Goal: Communication & Community: Answer question/provide support

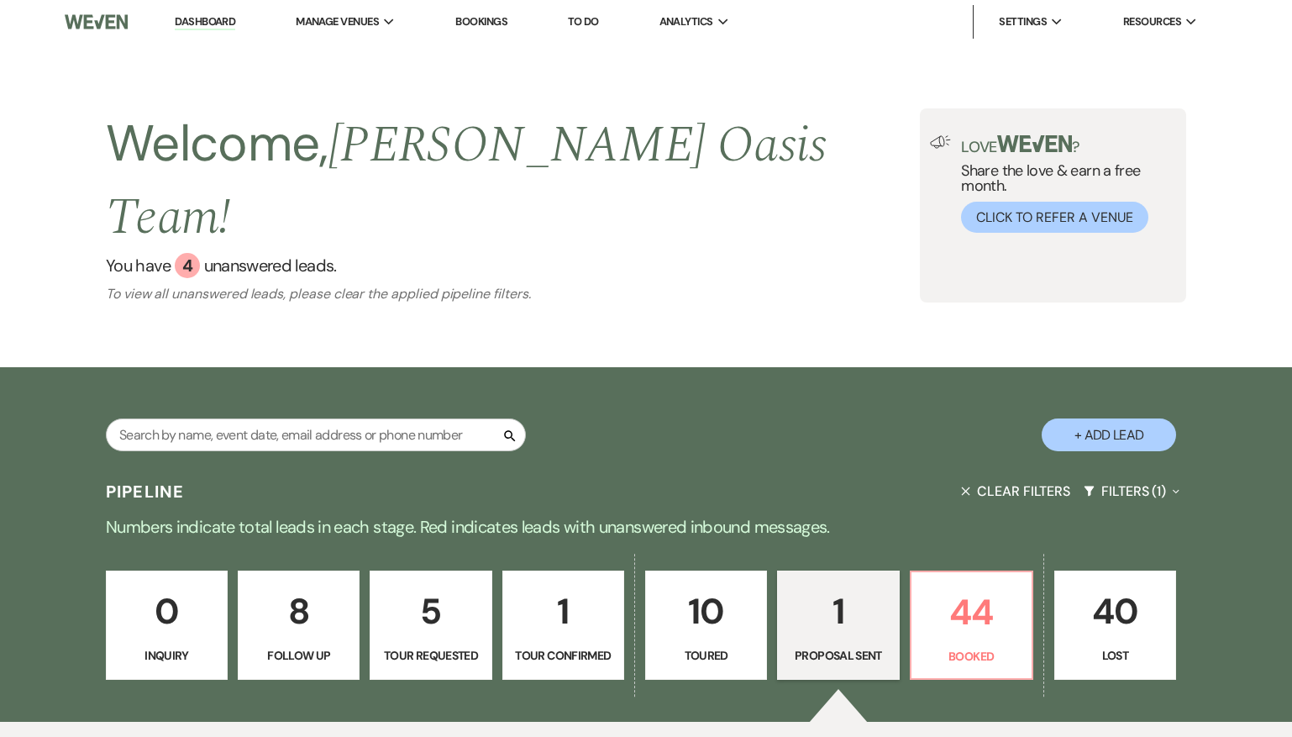
select select "6"
click at [980, 584] on p "44" at bounding box center [972, 612] width 100 height 56
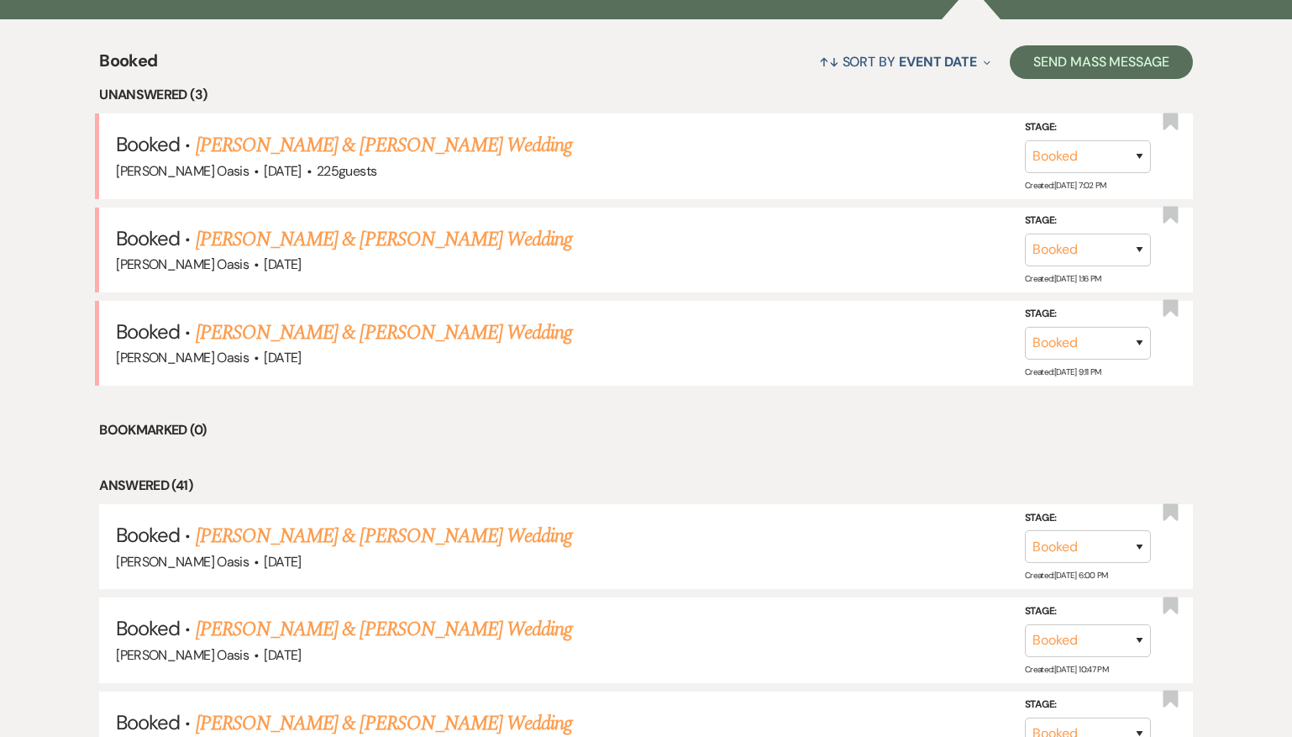
scroll to position [697, 0]
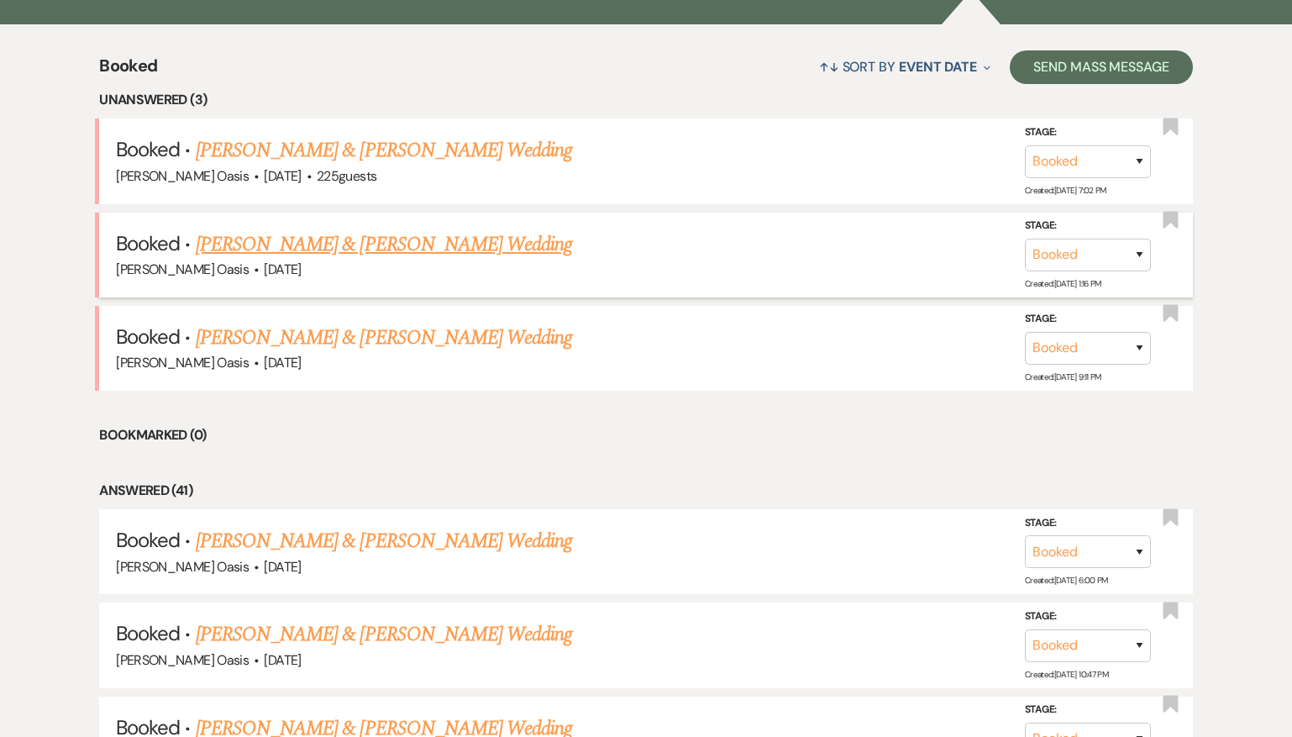
click at [423, 229] on link "[PERSON_NAME] & [PERSON_NAME] Wedding" at bounding box center [384, 244] width 376 height 30
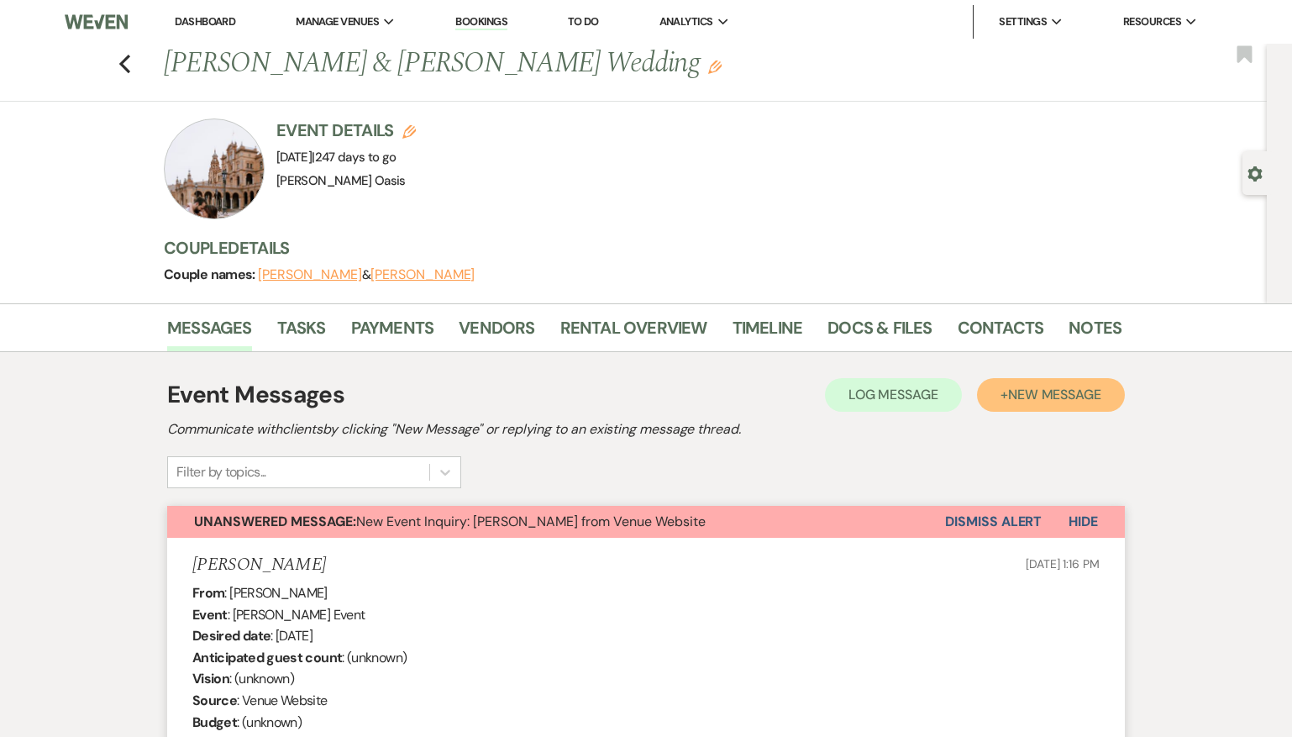
click at [1060, 403] on button "+ New Message" at bounding box center [1051, 395] width 148 height 34
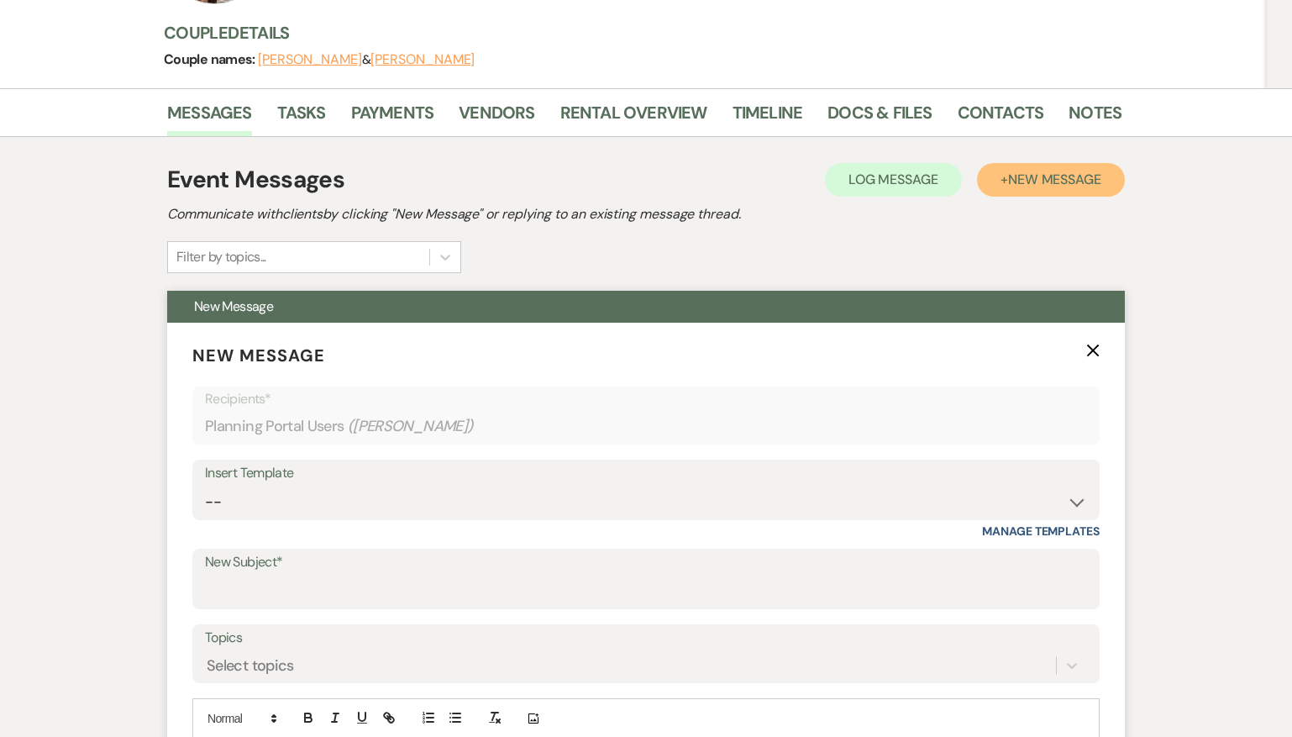
scroll to position [222, 0]
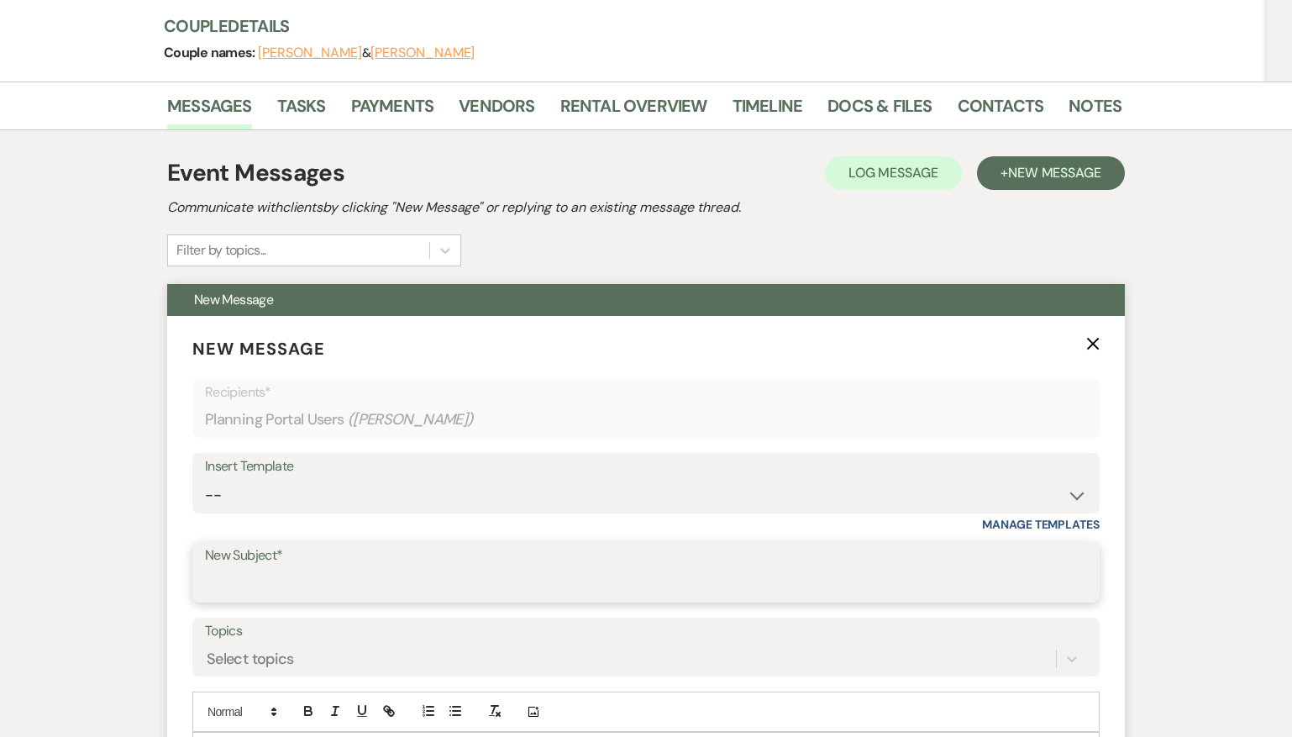
click at [361, 589] on input "New Subject*" at bounding box center [646, 584] width 882 height 33
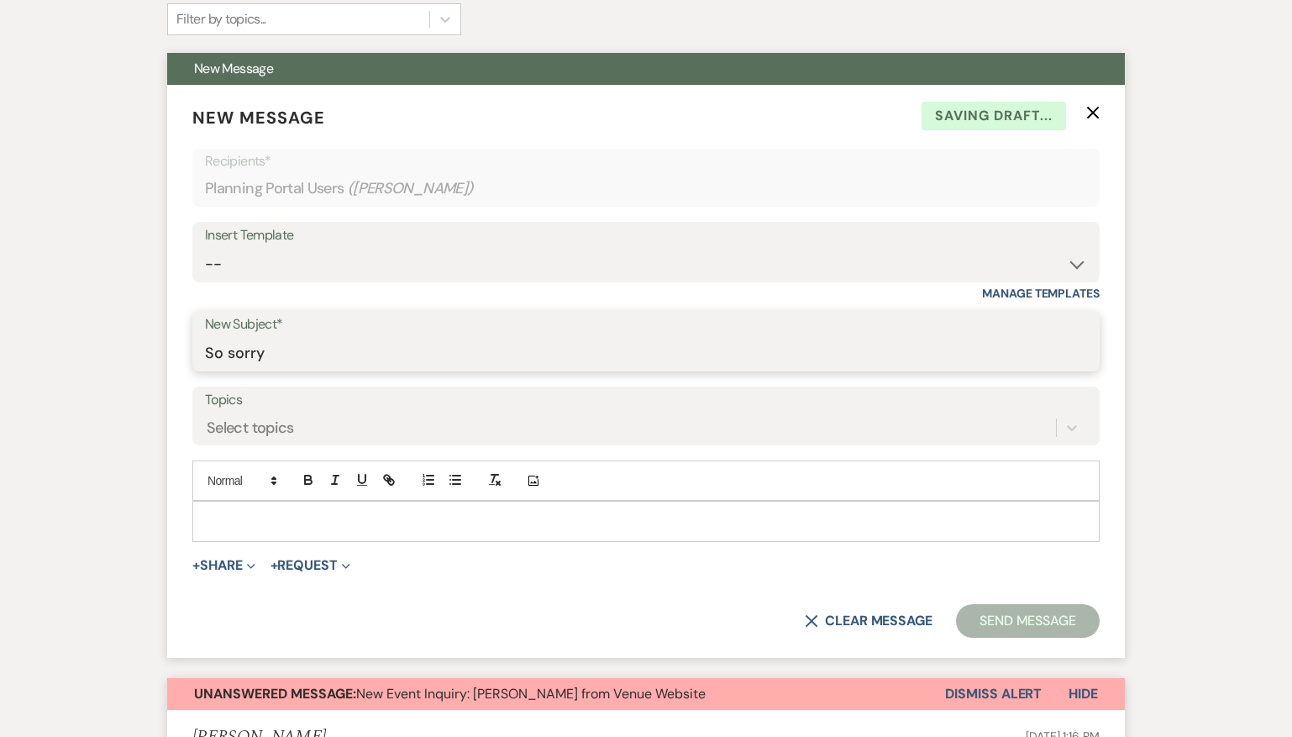
scroll to position [497, 0]
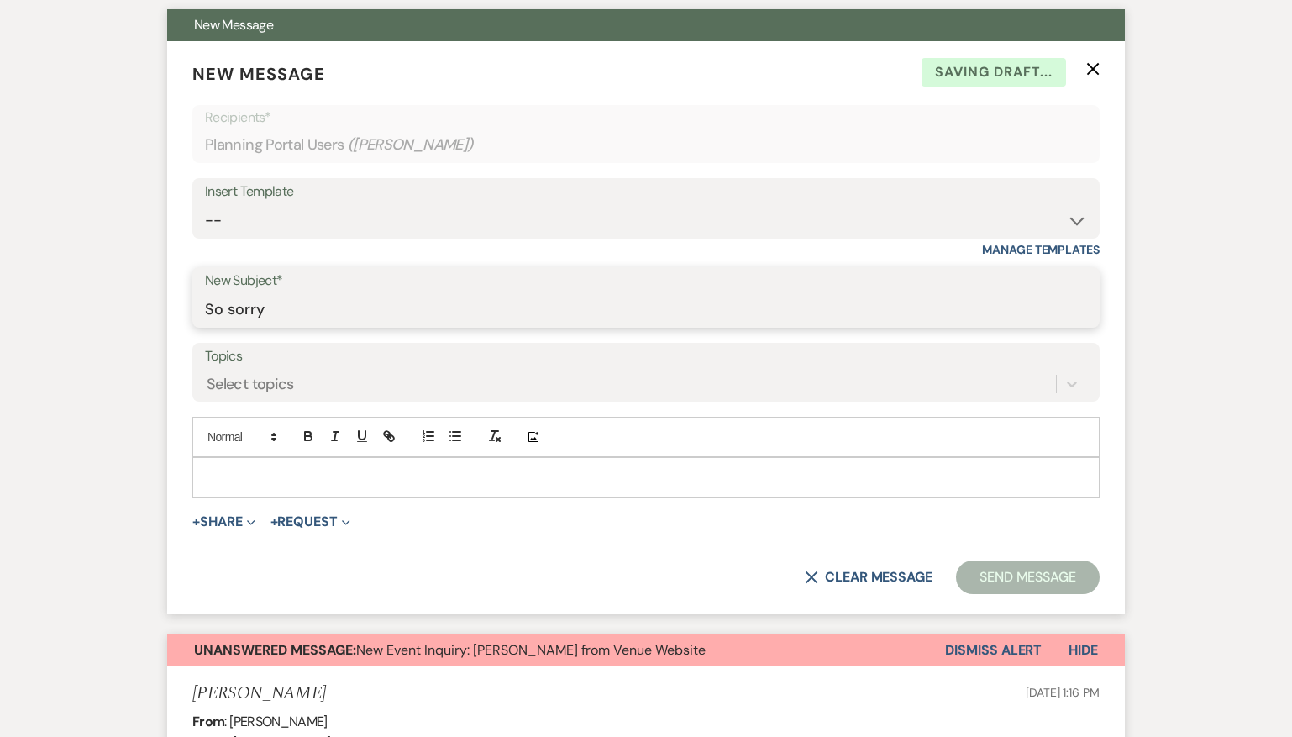
type input "So sorry"
click at [333, 473] on p at bounding box center [646, 477] width 880 height 18
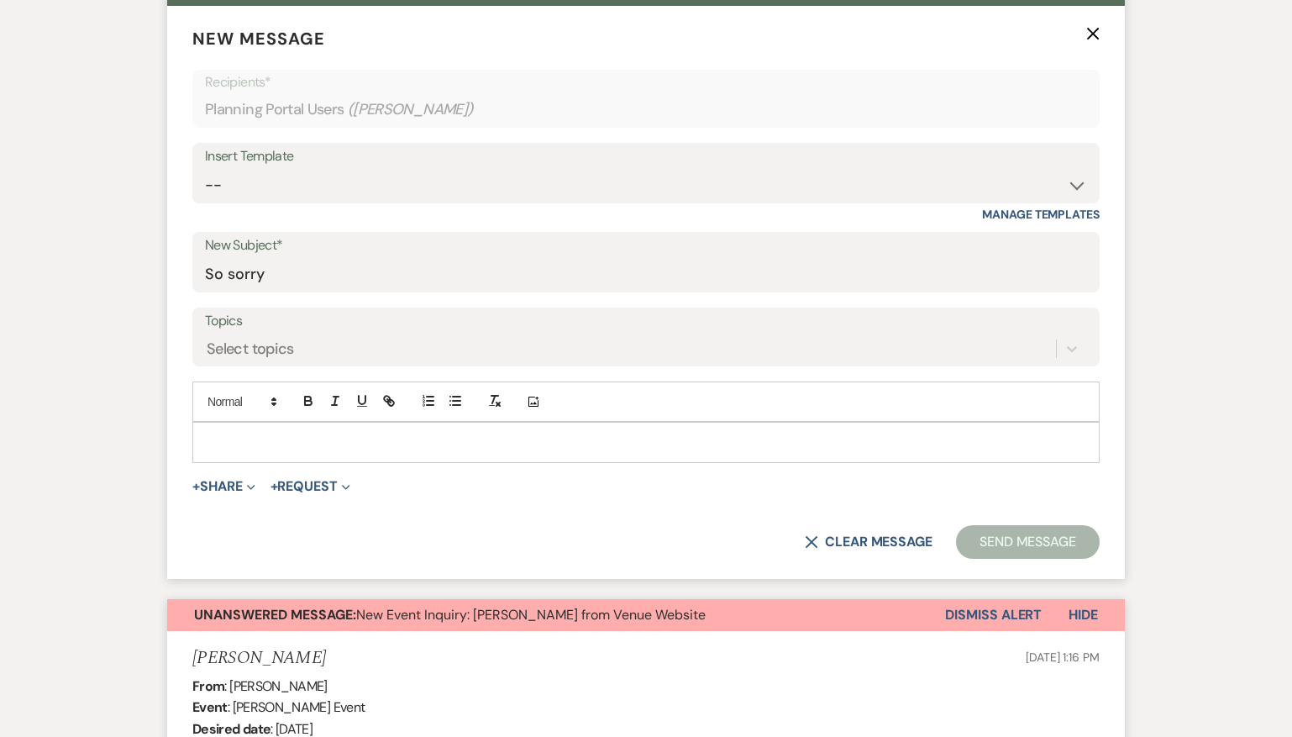
scroll to position [550, 0]
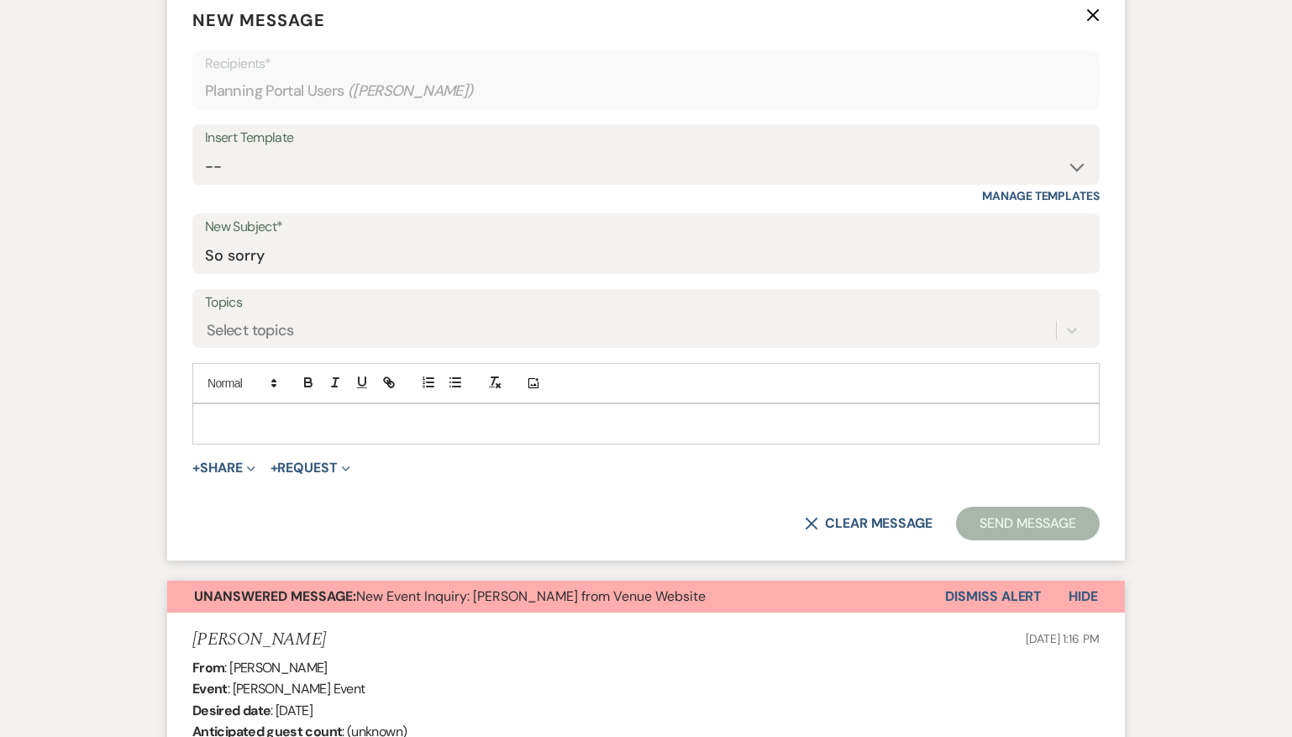
click at [329, 440] on div at bounding box center [646, 423] width 906 height 39
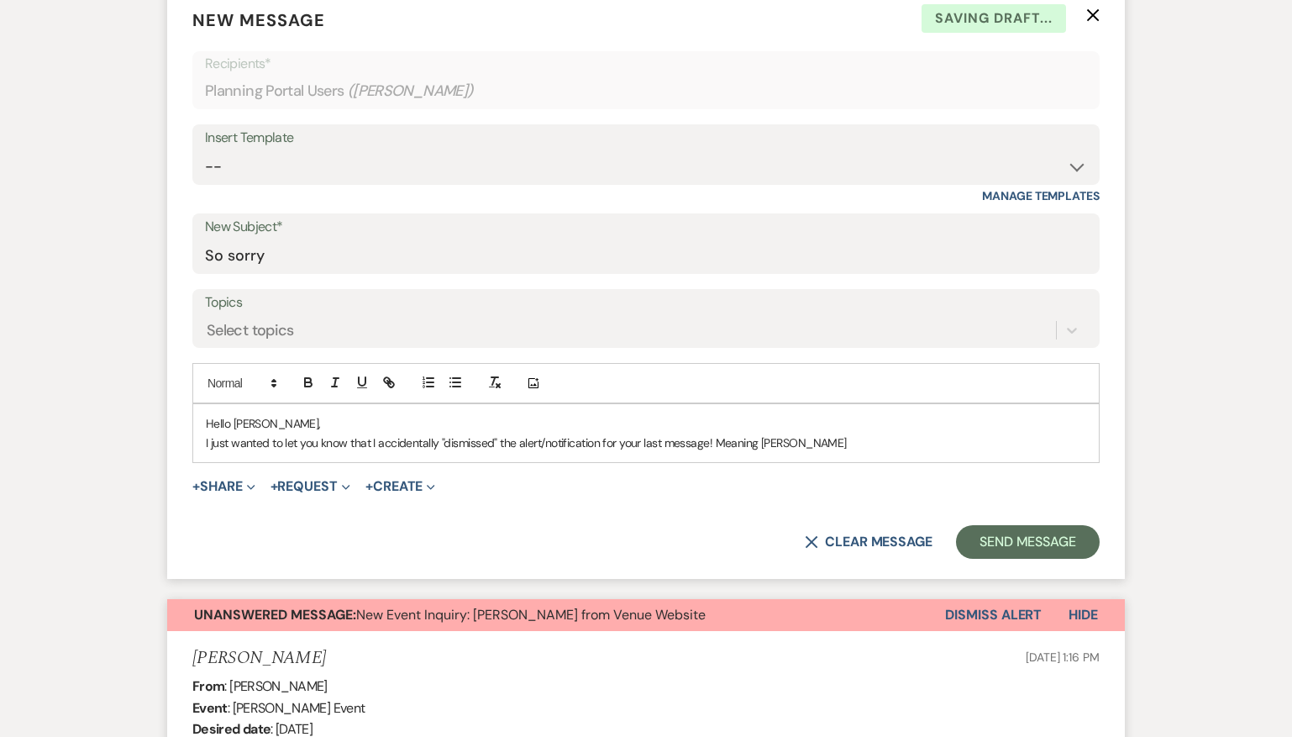
click at [711, 442] on p "I just wanted to let you know that I accidentally "dismissed" the alert/notific…" at bounding box center [646, 443] width 880 height 18
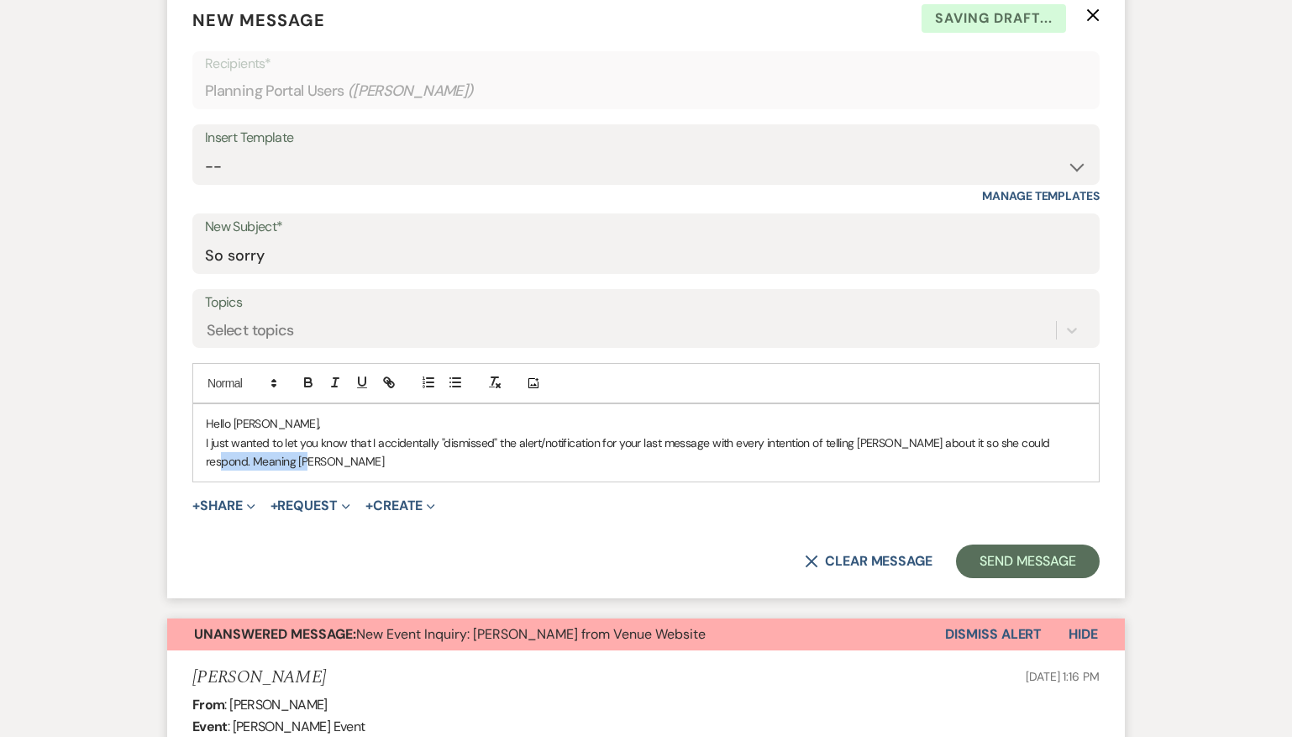
drag, startPoint x: 290, startPoint y: 465, endPoint x: 183, endPoint y: 466, distance: 106.7
click at [183, 466] on form "New Message X Saving draft... Recipients* Planning Portal Users ( [PERSON_NAME]…" at bounding box center [646, 292] width 958 height 611
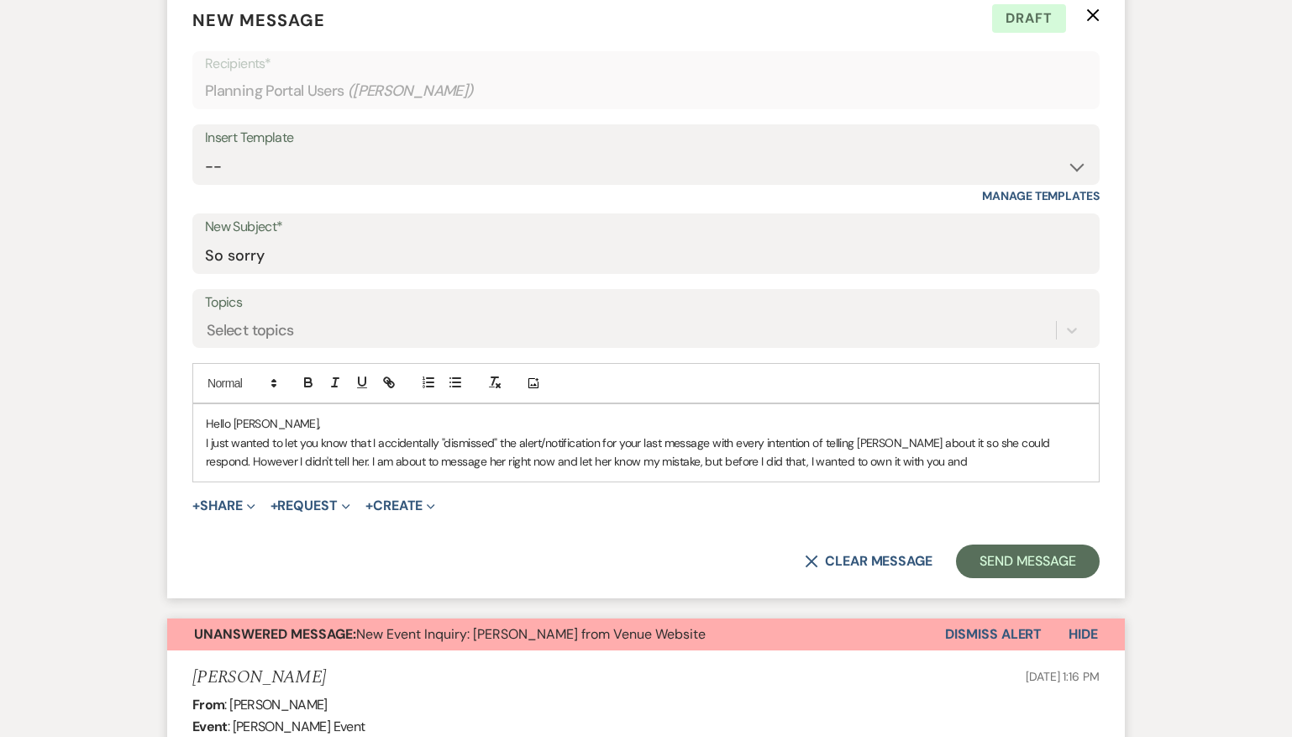
click at [256, 460] on p "I just wanted to let you know that I accidentally "dismissed" the alert/notific…" at bounding box center [646, 453] width 880 height 38
click at [439, 461] on p "I just wanted to let you know that I accidentally "dismissed" the alert/notific…" at bounding box center [646, 453] width 880 height 38
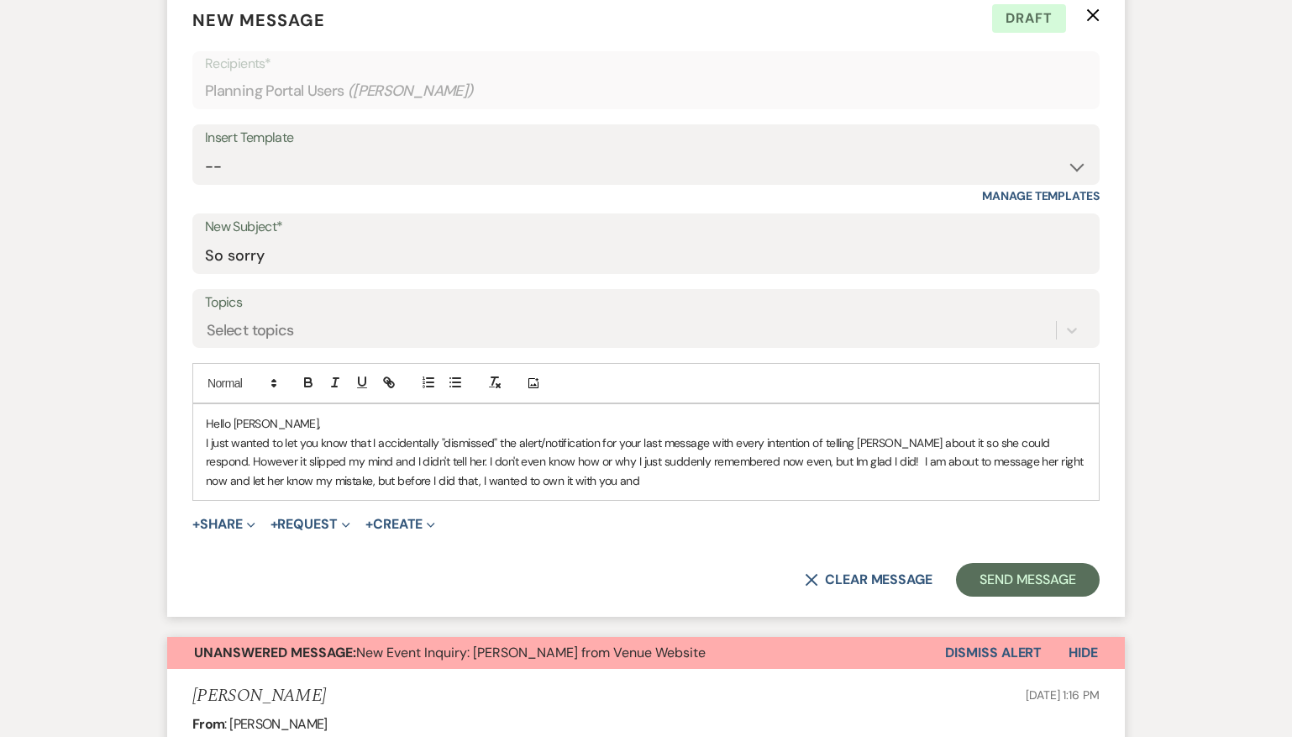
click at [626, 479] on p "I just wanted to let you know that I accidentally "dismissed" the alert/notific…" at bounding box center [646, 462] width 880 height 56
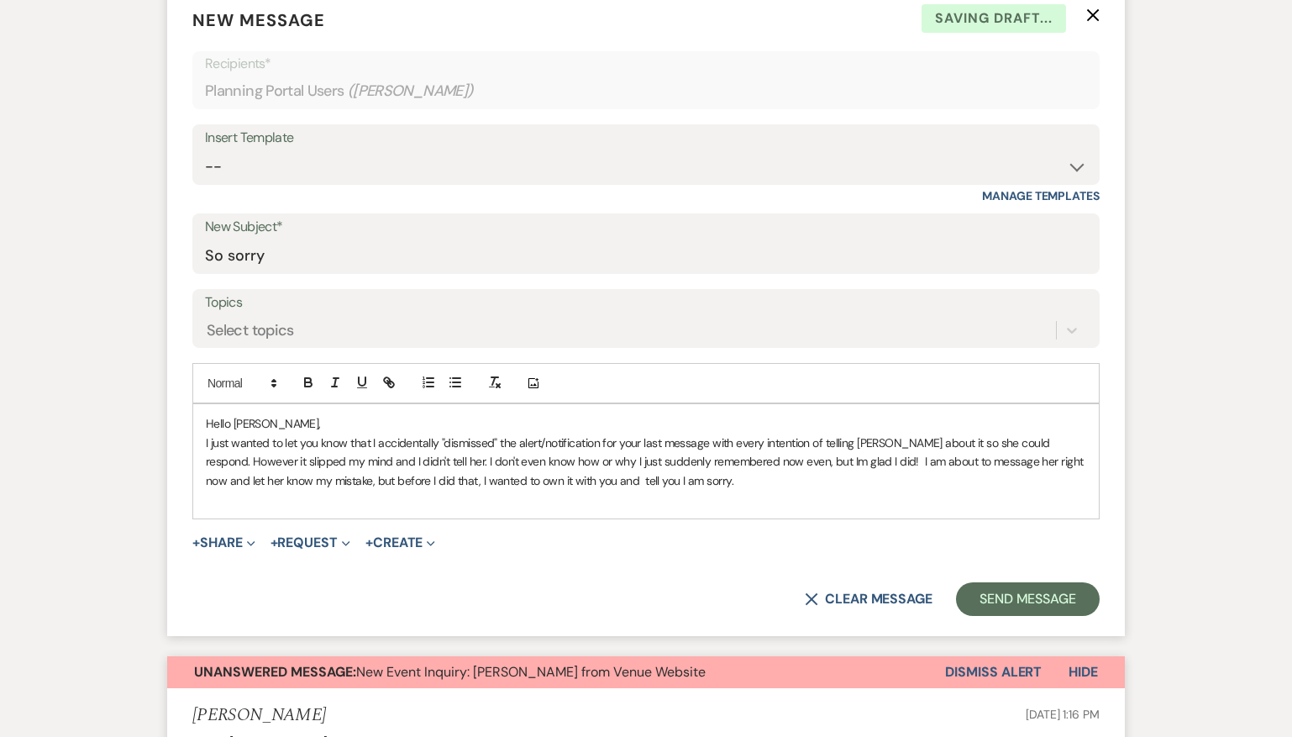
click at [597, 473] on p "I just wanted to let you know that I accidentally "dismissed" the alert/notific…" at bounding box center [646, 462] width 880 height 56
click at [712, 479] on p "I just wanted to let you know that I accidentally "dismissed" the alert/notific…" at bounding box center [646, 462] width 880 height 56
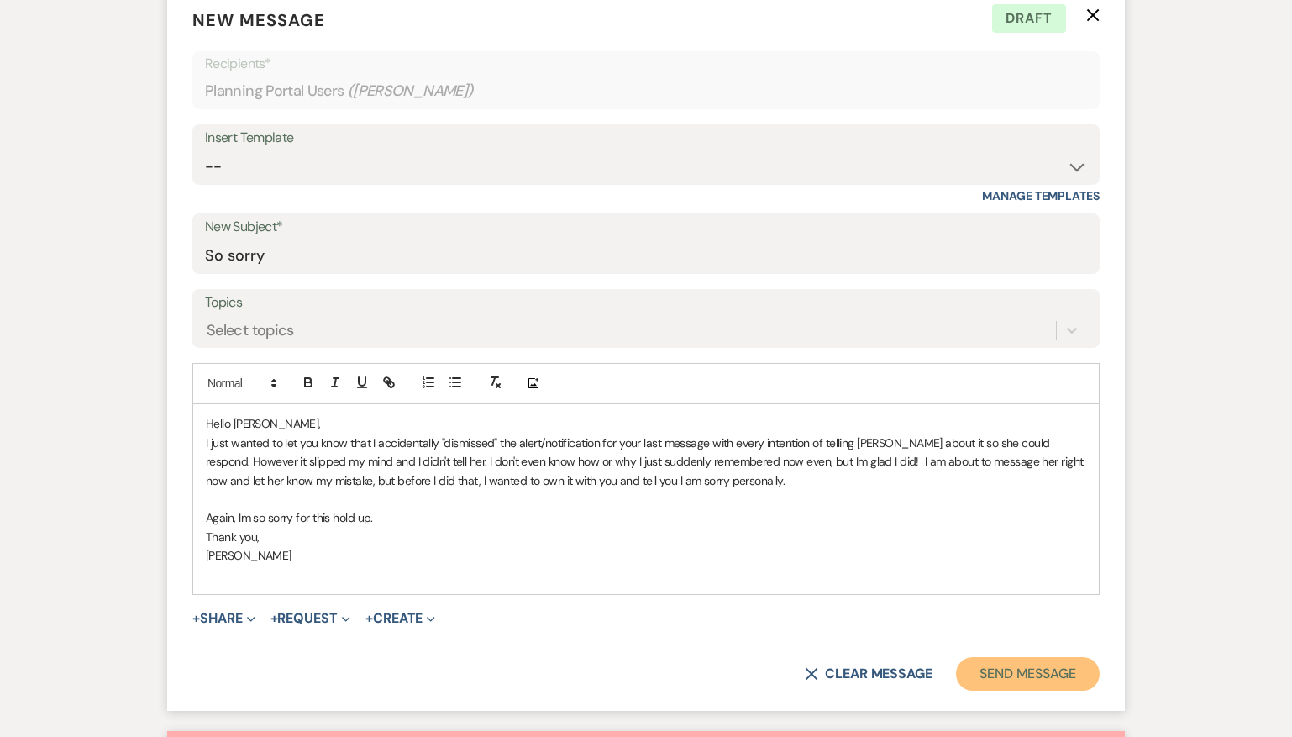
click at [1054, 670] on button "Send Message" at bounding box center [1028, 674] width 144 height 34
